Goal: Information Seeking & Learning: Learn about a topic

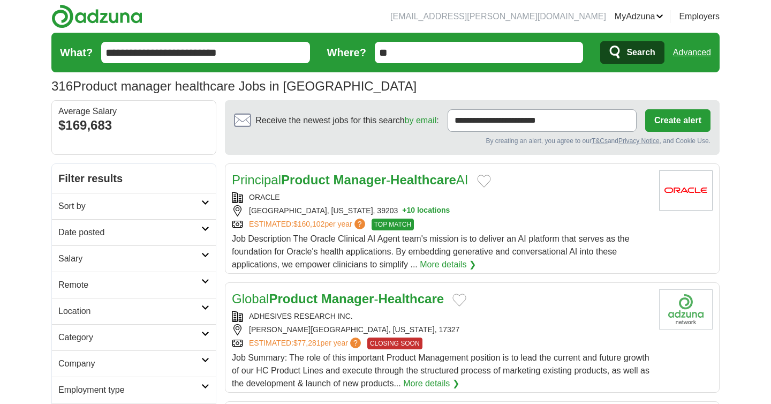
click at [364, 93] on div "316 Product manager healthcare Jobs in US Average Salary: $169,683" at bounding box center [385, 86] width 668 height 19
click at [623, 50] on button "Search" at bounding box center [632, 52] width 64 height 22
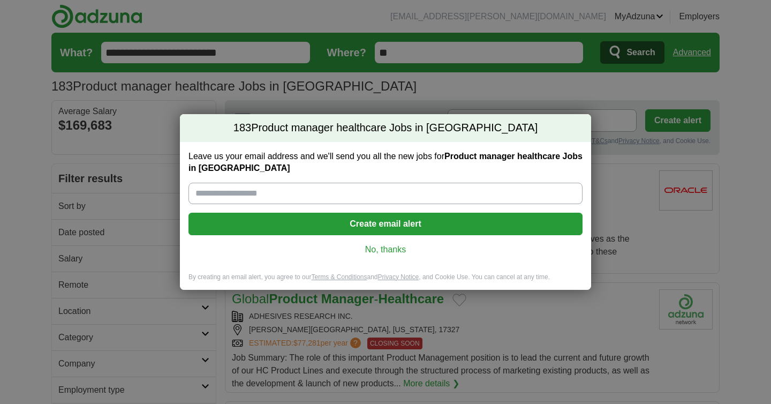
click at [392, 251] on link "No, thanks" at bounding box center [385, 250] width 377 height 12
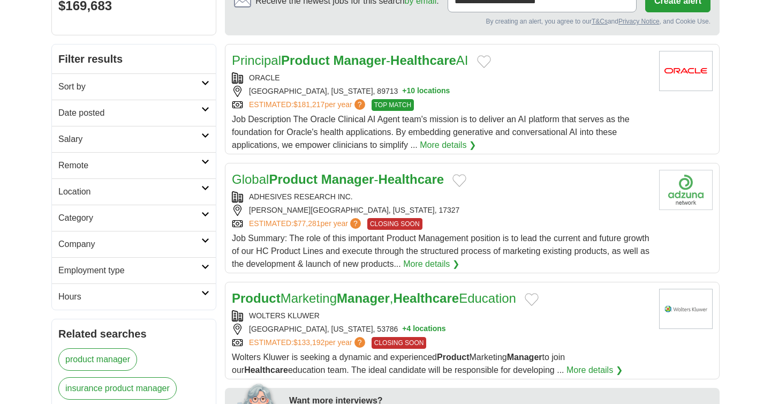
scroll to position [119, 0]
click at [473, 97] on div "[GEOGRAPHIC_DATA], [US_STATE], 89713 + 10 locations" at bounding box center [441, 91] width 419 height 11
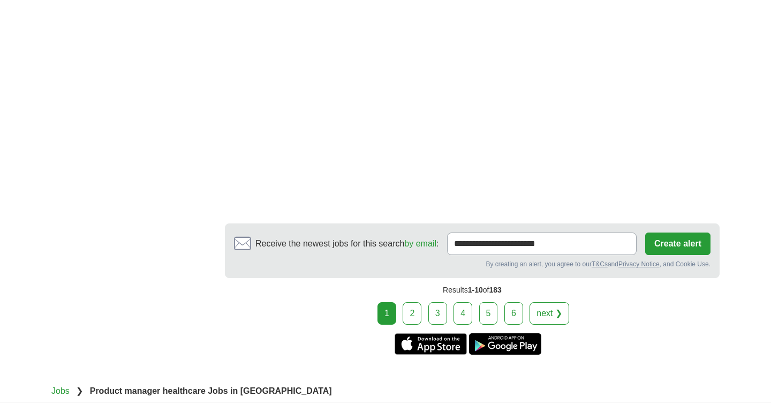
scroll to position [2004, 0]
